Goal: Task Accomplishment & Management: Complete application form

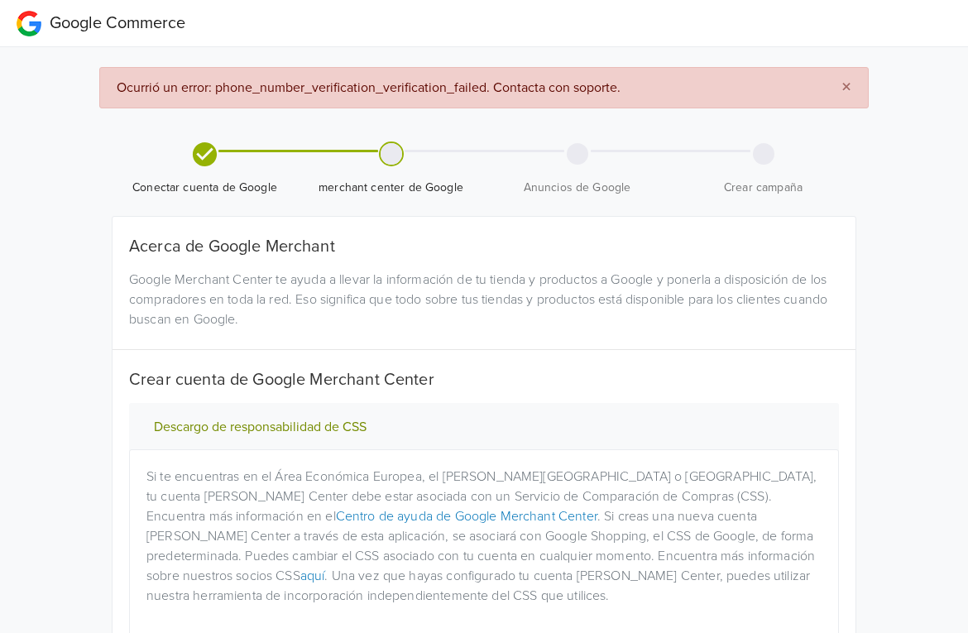
scroll to position [41, 0]
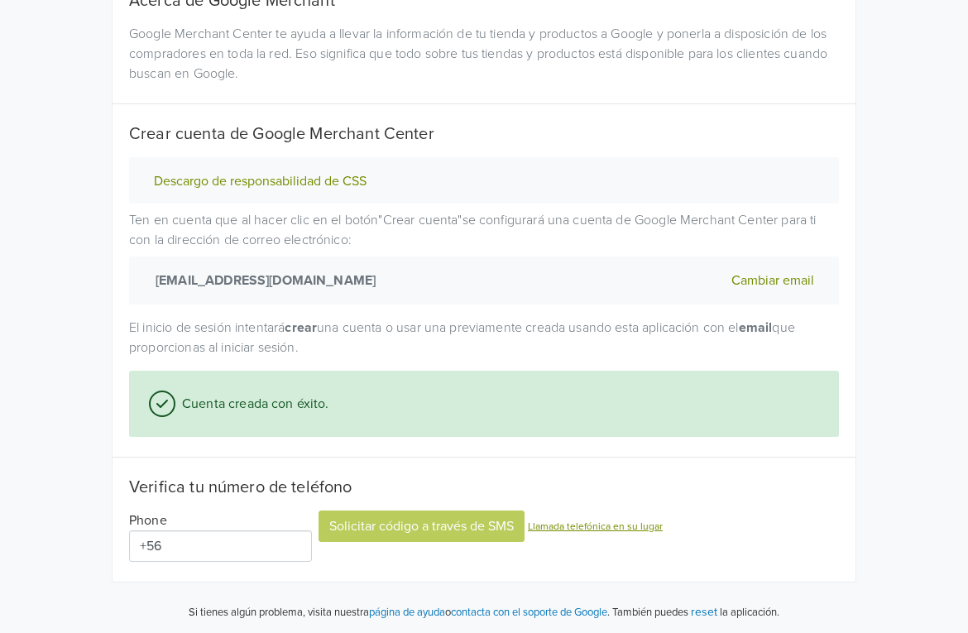
scroll to position [219, 0]
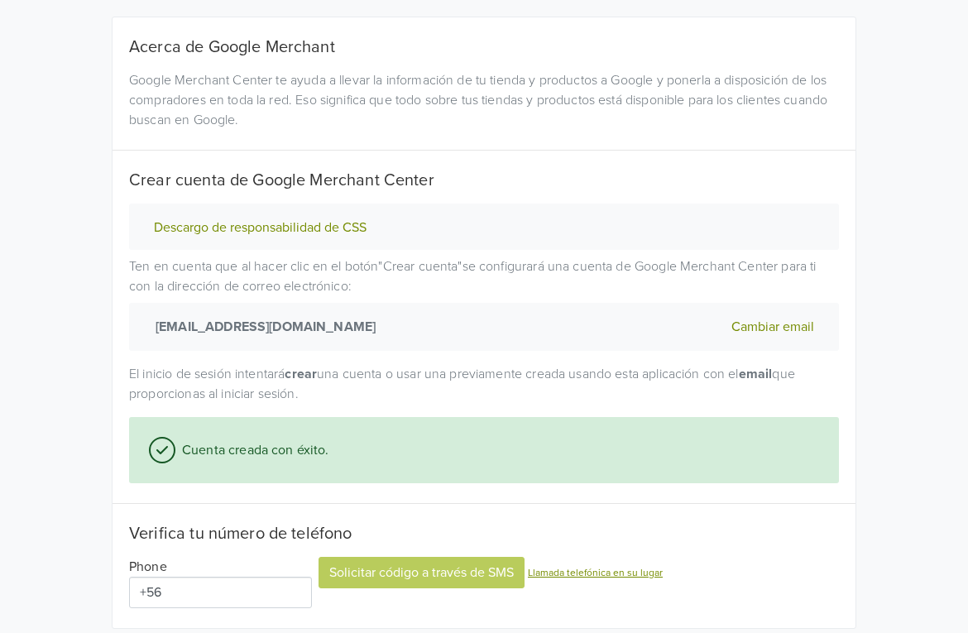
click at [762, 318] on button "Cambiar email" at bounding box center [772, 327] width 93 height 22
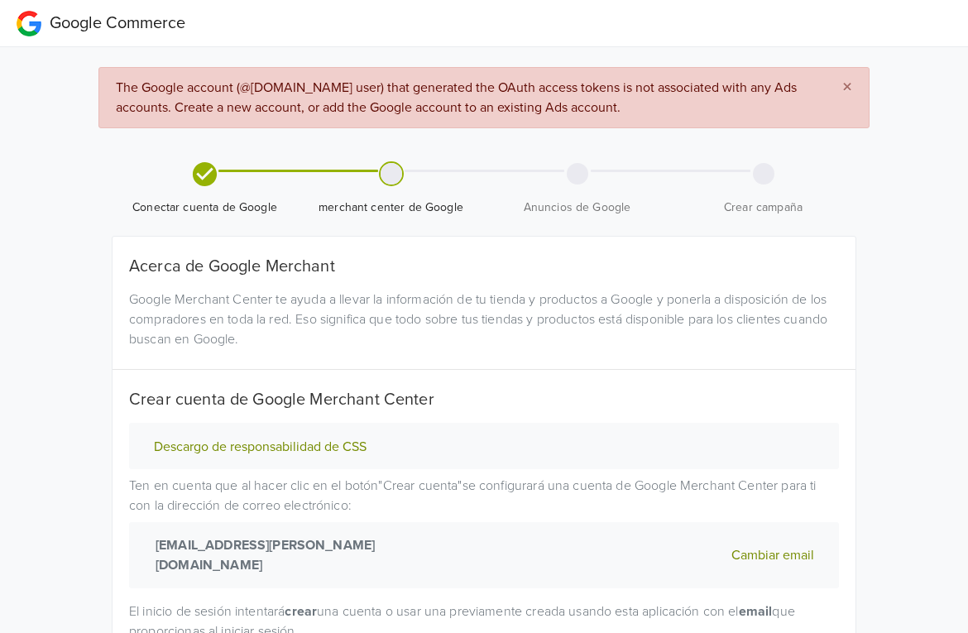
scroll to position [140, 0]
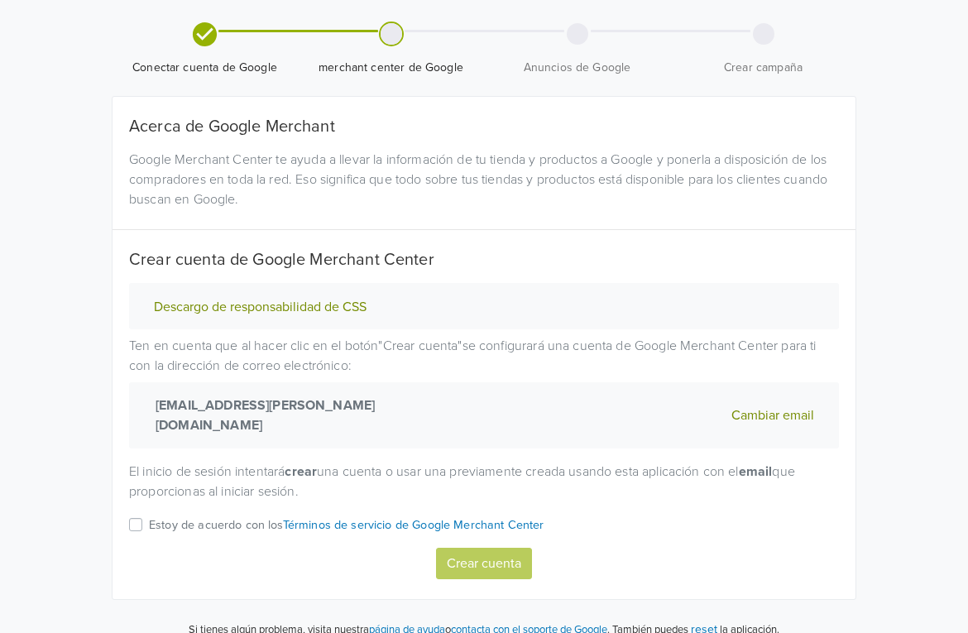
click at [145, 514] on div "Estoy de acuerdo con los Términos de servicio de Google Merchant Center" at bounding box center [484, 530] width 710 height 33
click at [149, 514] on label "Estoy de acuerdo con los Términos de servicio de Google Merchant Center" at bounding box center [346, 530] width 395 height 33
click at [0, 0] on input "Estoy de acuerdo con los Términos de servicio de Google Merchant Center" at bounding box center [0, 0] width 0 height 0
click at [458, 547] on button "Crear cuenta" at bounding box center [484, 562] width 96 height 31
click at [167, 516] on p "Estoy de acuerdo con los Términos de servicio de Google Merchant Center" at bounding box center [346, 525] width 395 height 18
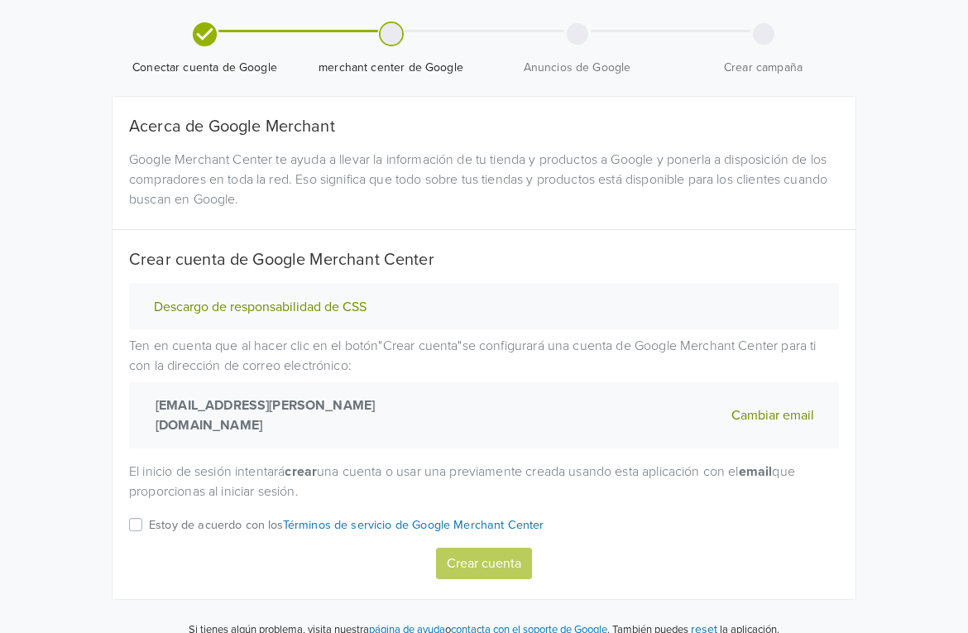
click at [0, 0] on input "Estoy de acuerdo con los Términos de servicio de Google Merchant Center" at bounding box center [0, 0] width 0 height 0
click at [514, 547] on button "Crear cuenta" at bounding box center [484, 562] width 96 height 31
click at [229, 516] on p "Estoy de acuerdo con los Términos de servicio de Google Merchant Center" at bounding box center [346, 525] width 395 height 18
click at [0, 0] on input "Estoy de acuerdo con los Términos de servicio de Google Merchant Center" at bounding box center [0, 0] width 0 height 0
click at [514, 547] on button "Crear cuenta" at bounding box center [484, 562] width 96 height 31
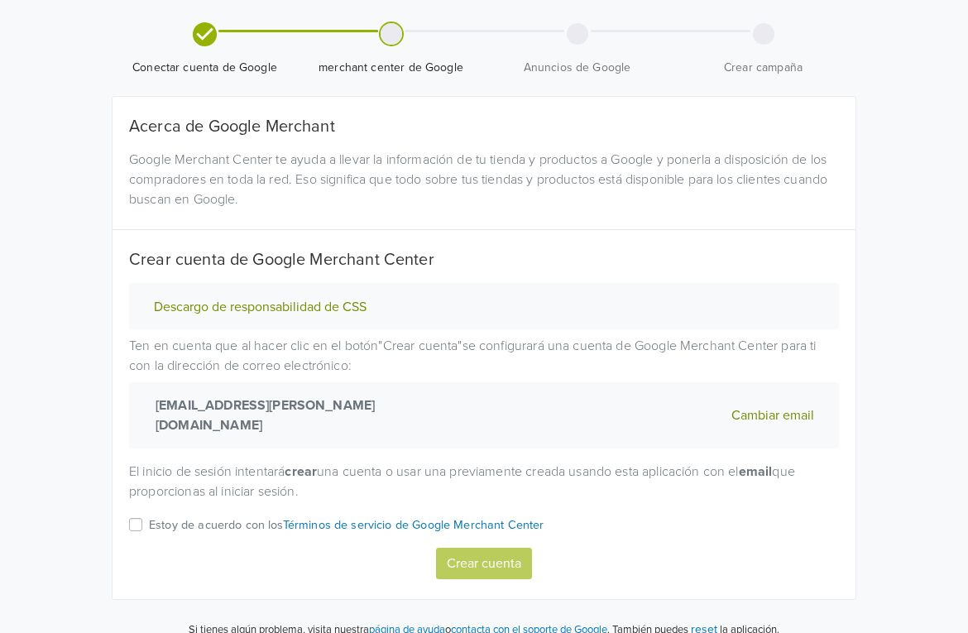
click at [717, 619] on button "reset" at bounding box center [704, 628] width 26 height 19
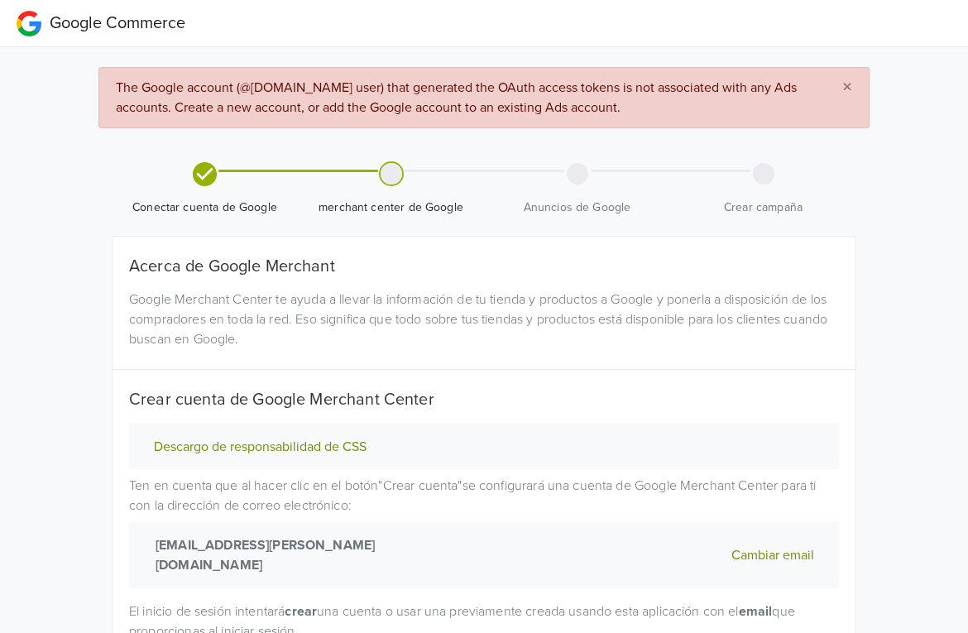
scroll to position [267, 0]
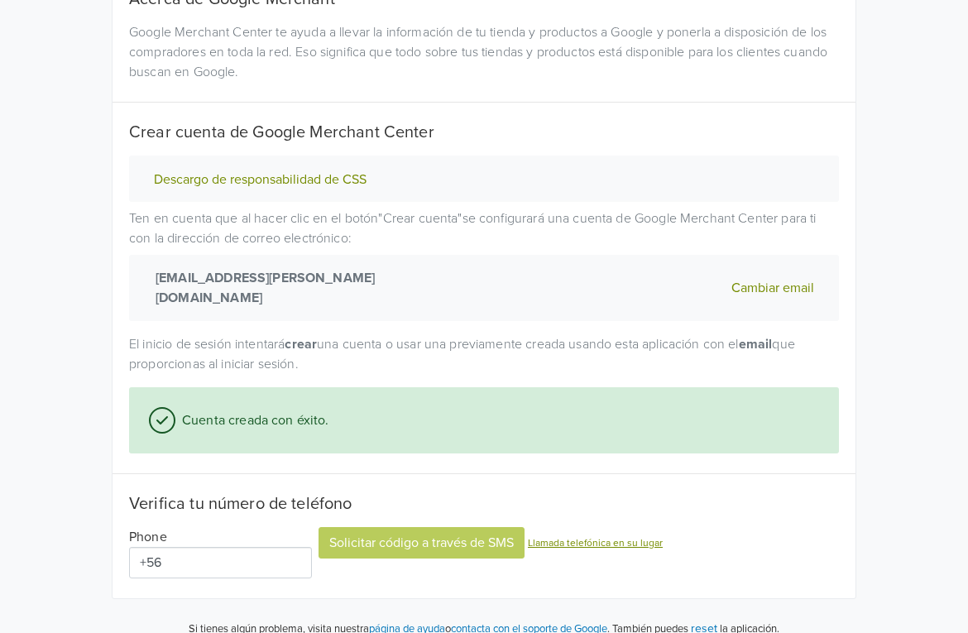
click at [244, 547] on input "+56" at bounding box center [220, 562] width 183 height 31
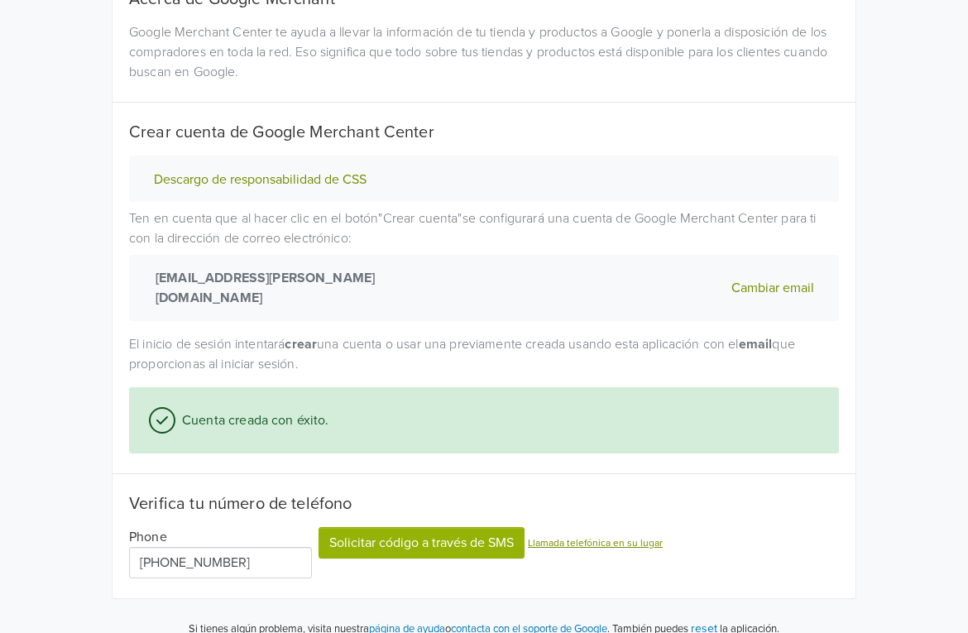
type input "[PHONE_NUMBER]"
click at [361, 527] on button "Solicitar código a través de SMS" at bounding box center [421, 542] width 206 height 31
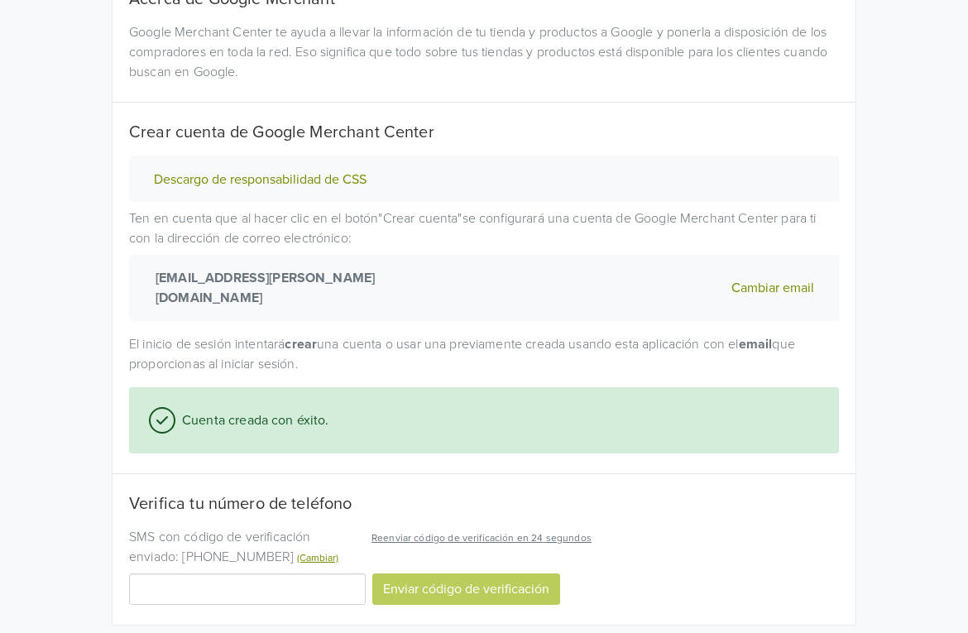
click at [299, 573] on input "Código de verificación" at bounding box center [247, 588] width 237 height 31
type input "586092"
click at [458, 573] on button "Enviar código de verificación" at bounding box center [466, 588] width 188 height 31
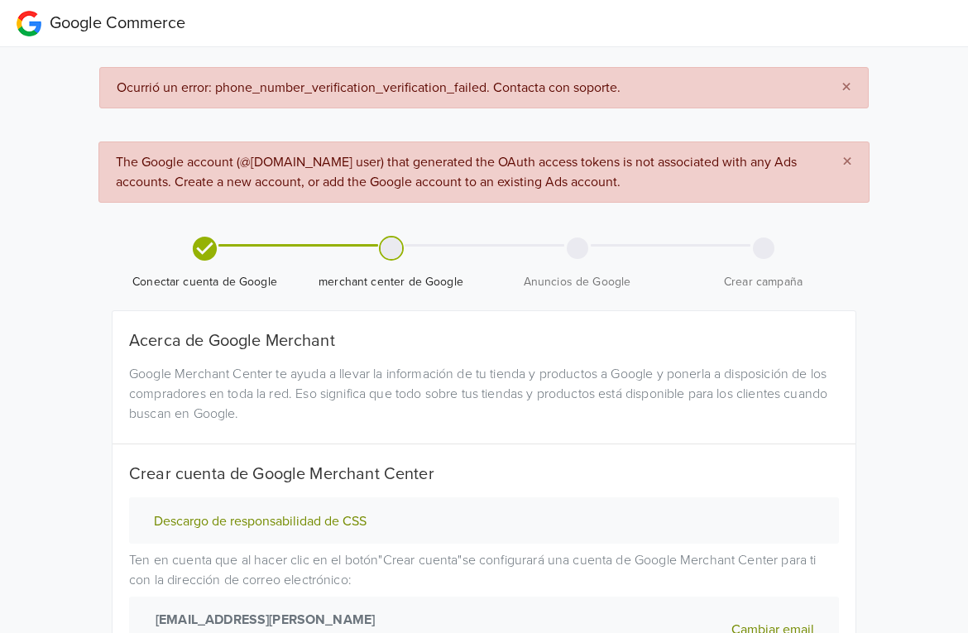
scroll to position [342, 0]
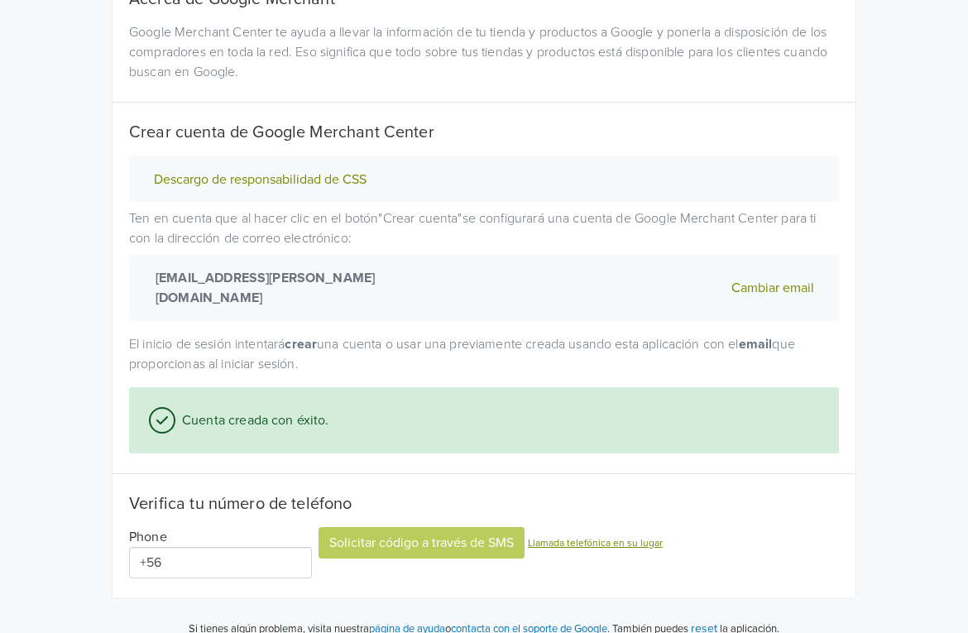
click at [717, 619] on button "reset" at bounding box center [704, 628] width 26 height 19
